Goal: Check status: Check status

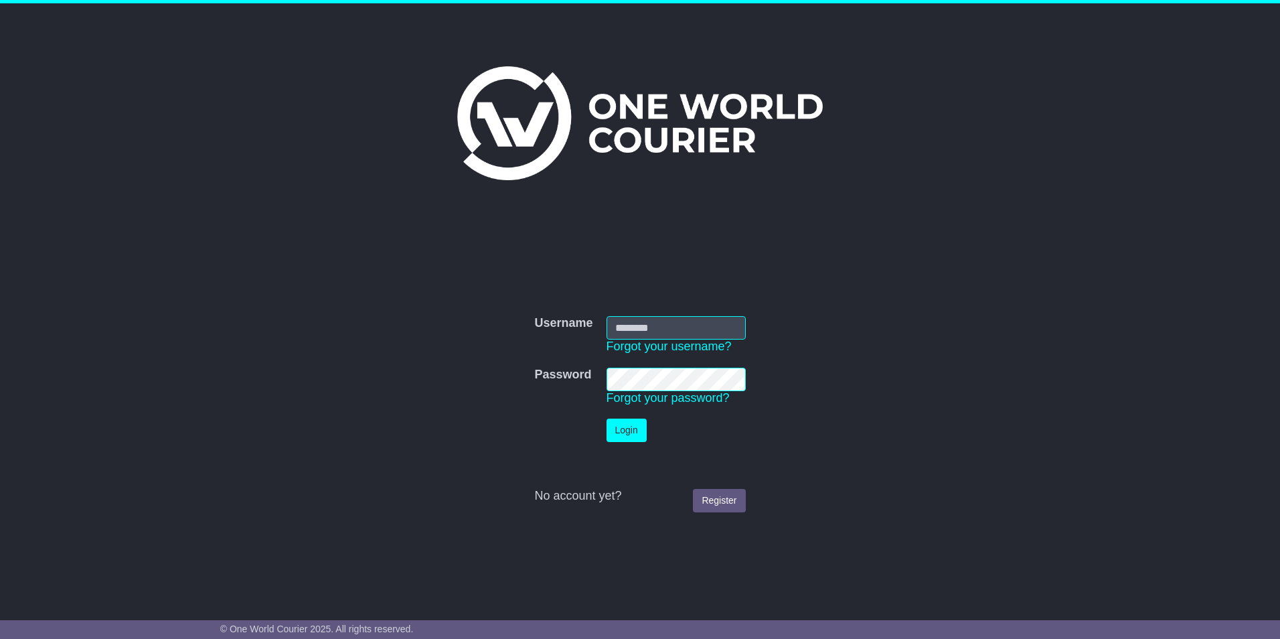
type input "**********"
click at [619, 430] on button "Login" at bounding box center [627, 429] width 40 height 23
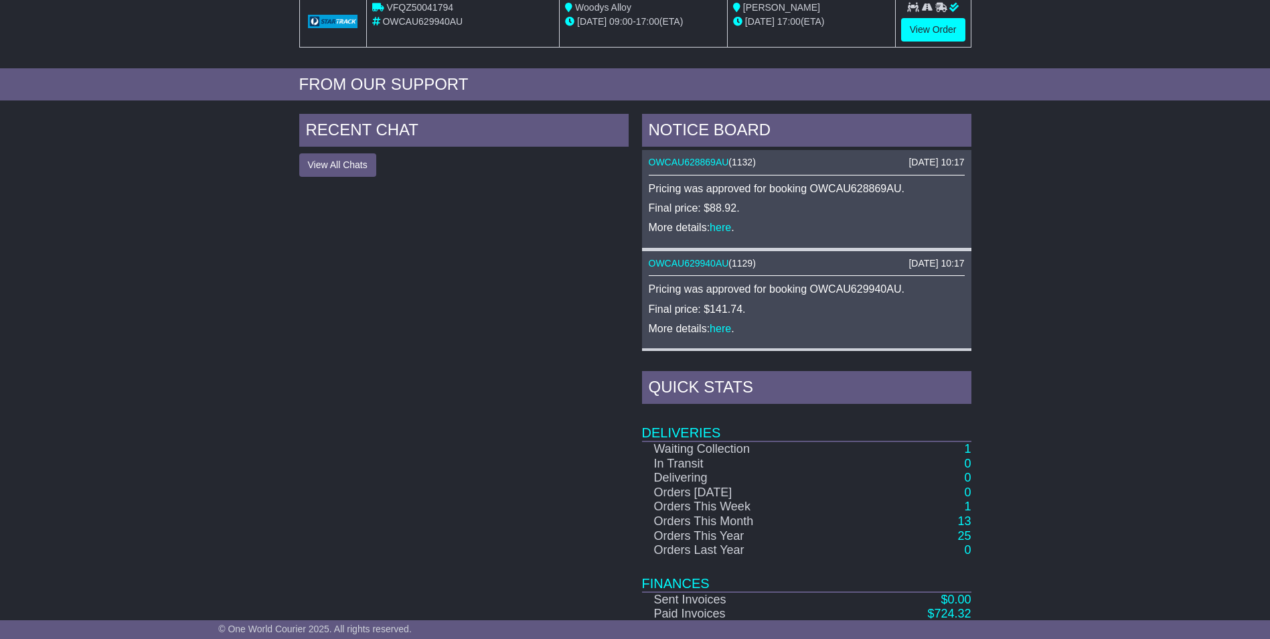
scroll to position [530, 0]
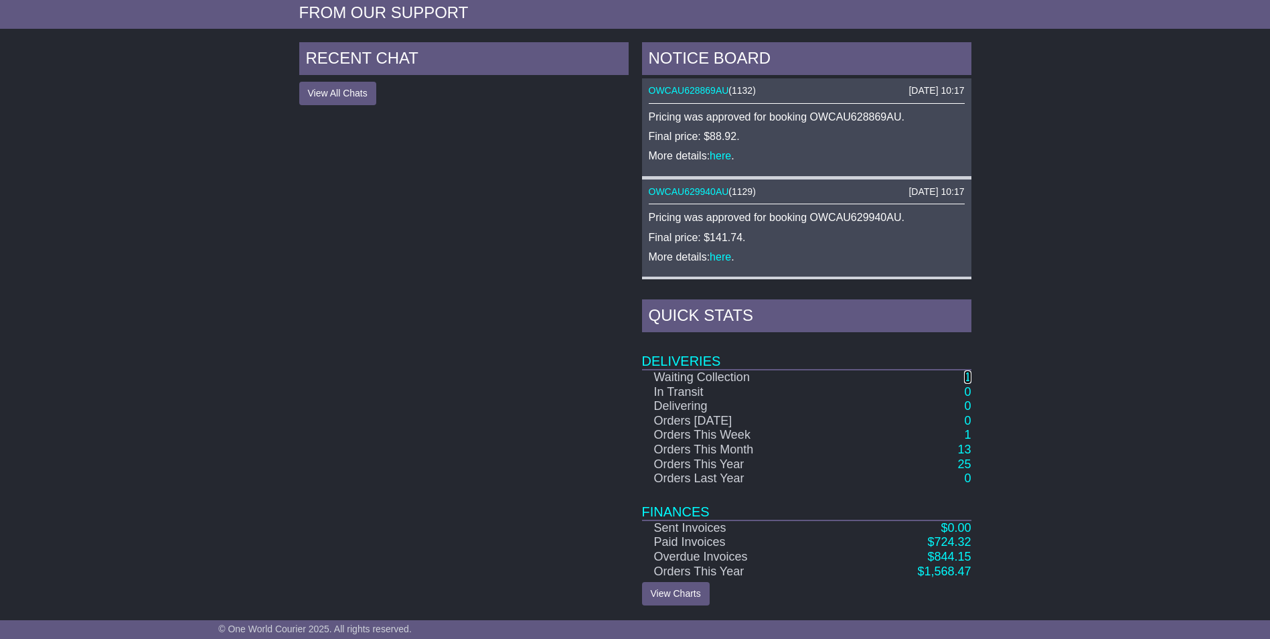
click at [969, 373] on link "1" at bounding box center [967, 376] width 7 height 13
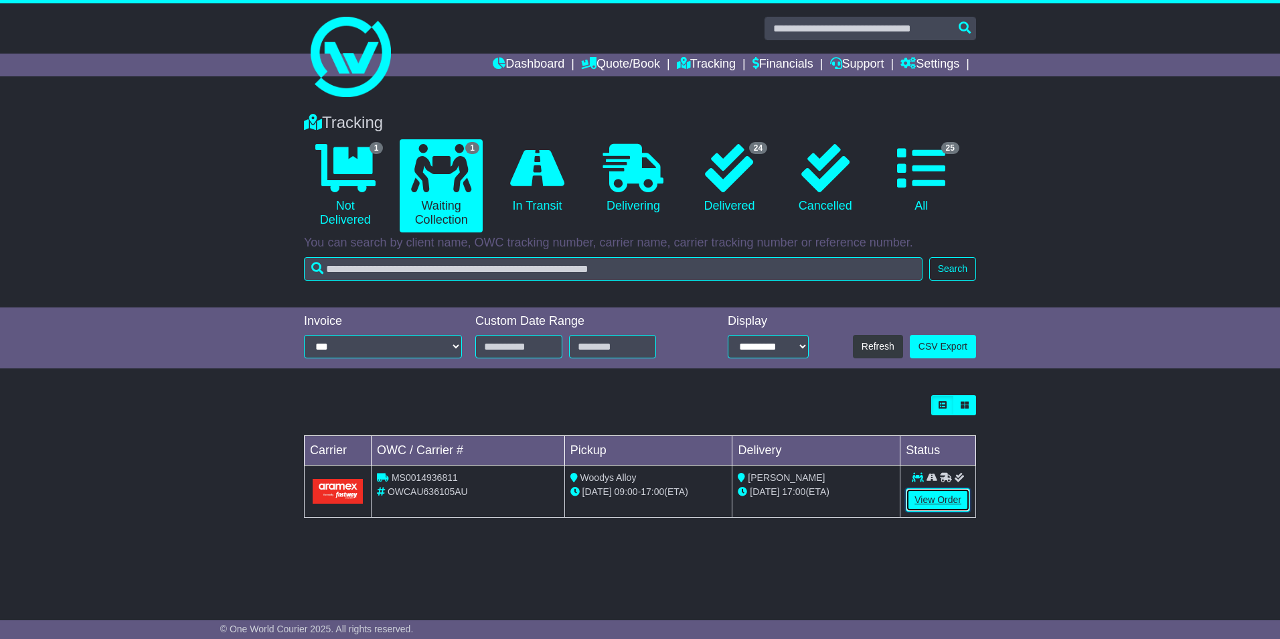
click at [933, 500] on link "View Order" at bounding box center [938, 499] width 64 height 23
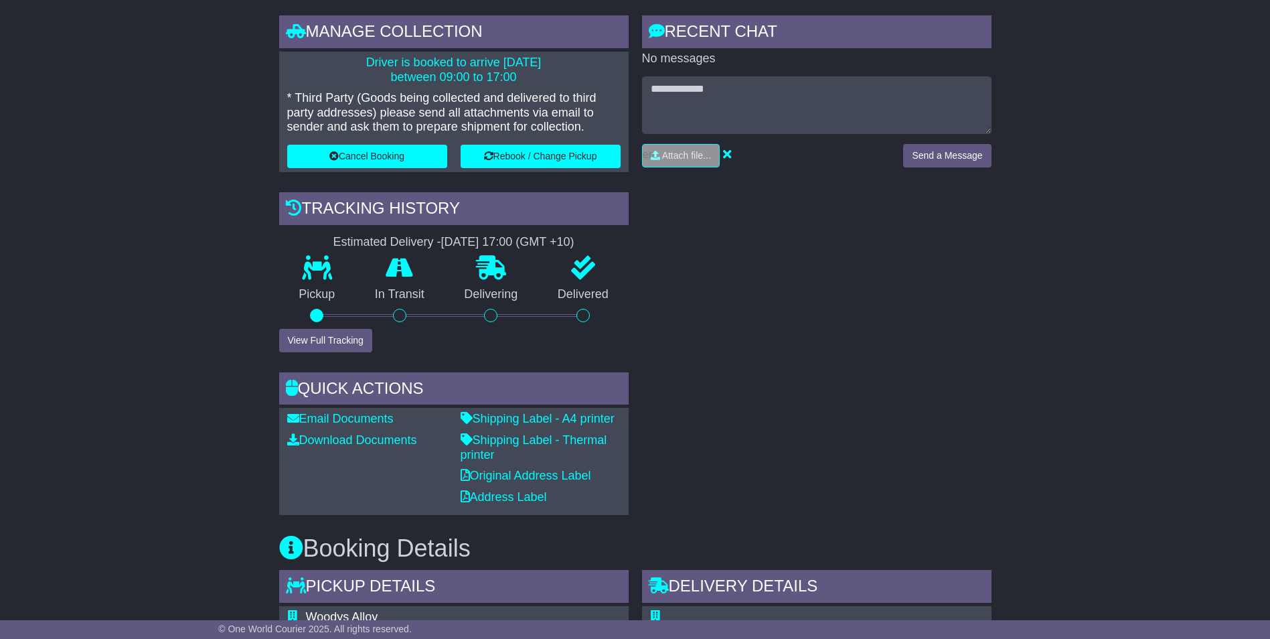
scroll to position [268, 0]
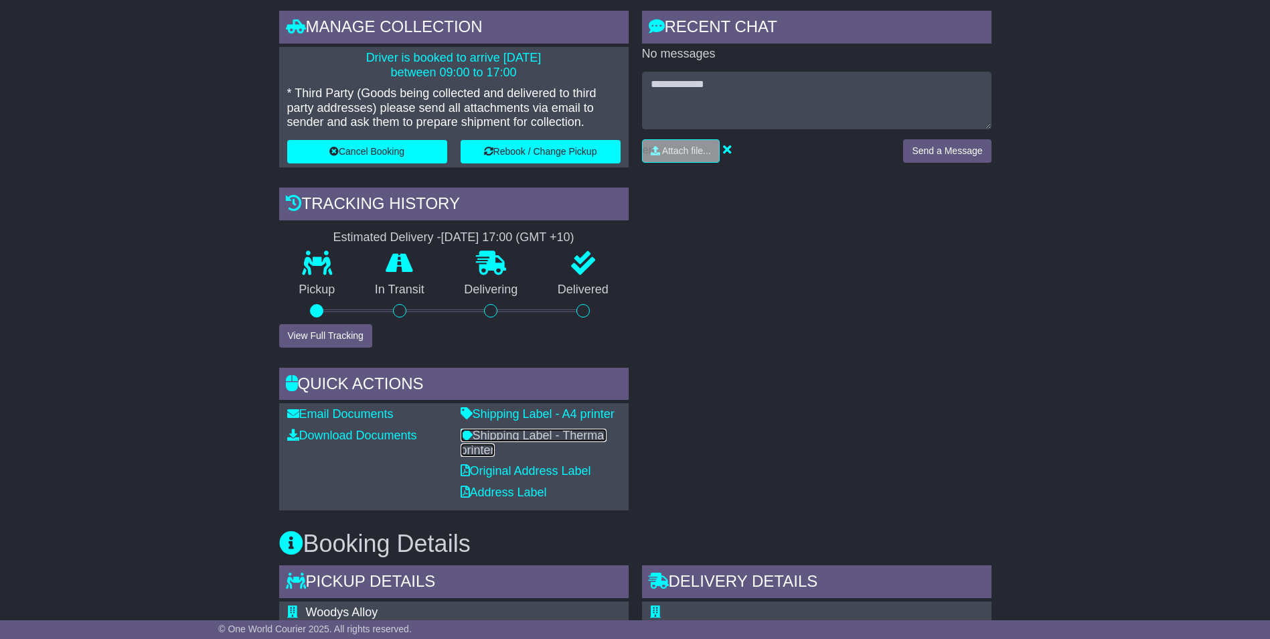
click at [509, 438] on link "Shipping Label - Thermal printer" at bounding box center [534, 442] width 147 height 28
